Goal: Find specific page/section: Find specific page/section

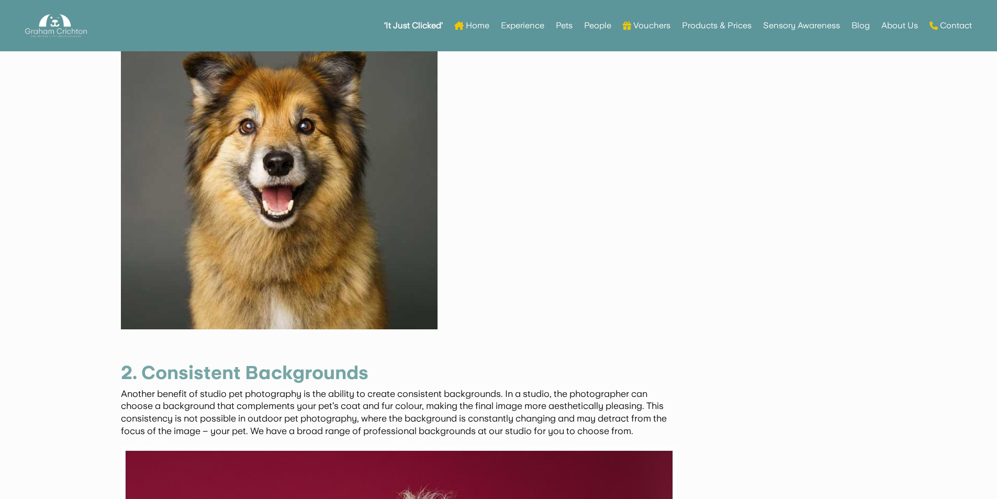
scroll to position [189, 0]
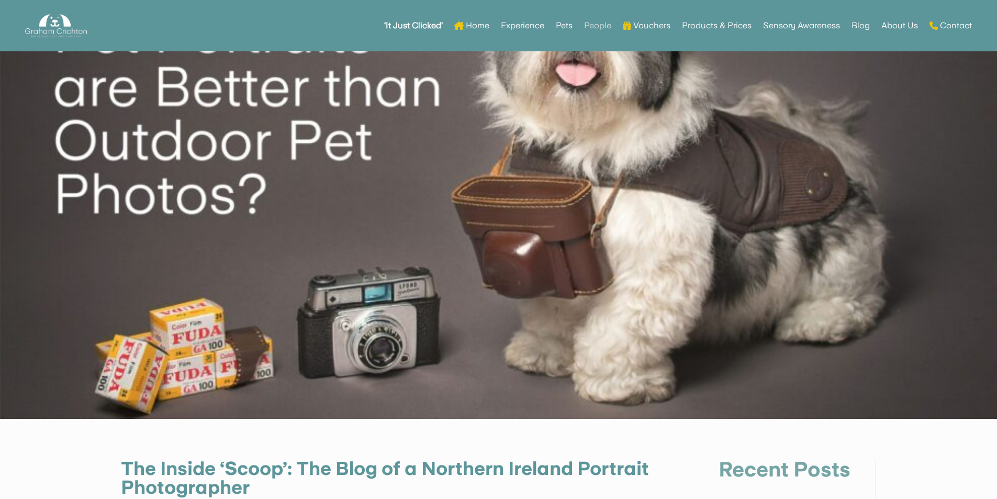
click at [590, 24] on link "People" at bounding box center [597, 25] width 27 height 41
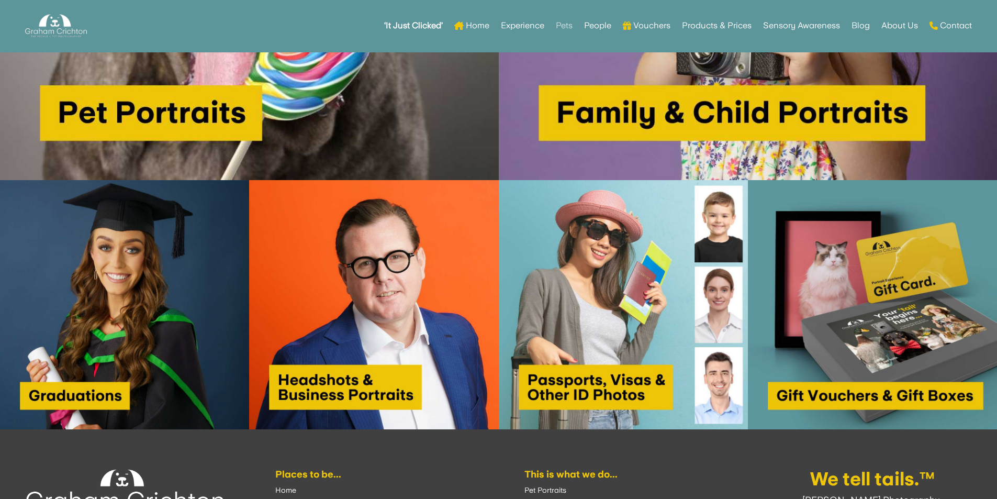
scroll to position [890, 0]
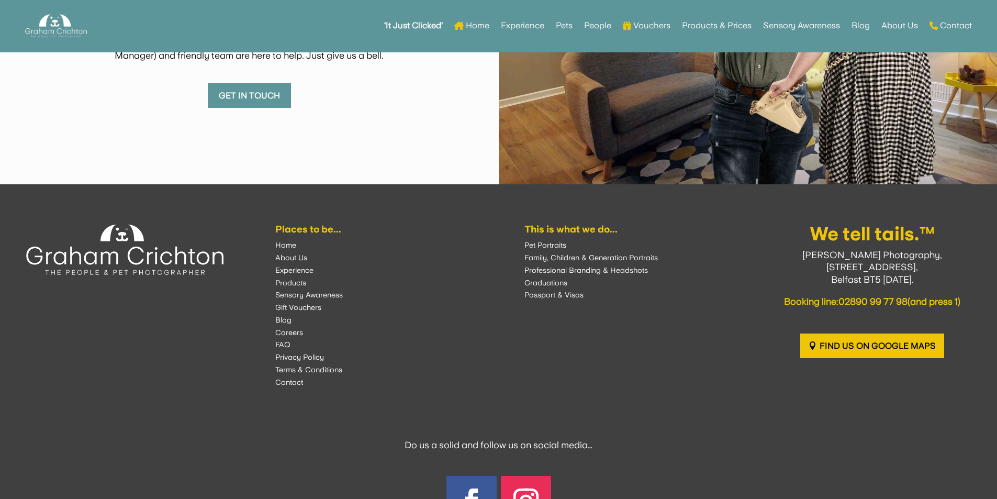
scroll to position [5192, 0]
